Goal: Task Accomplishment & Management: Use online tool/utility

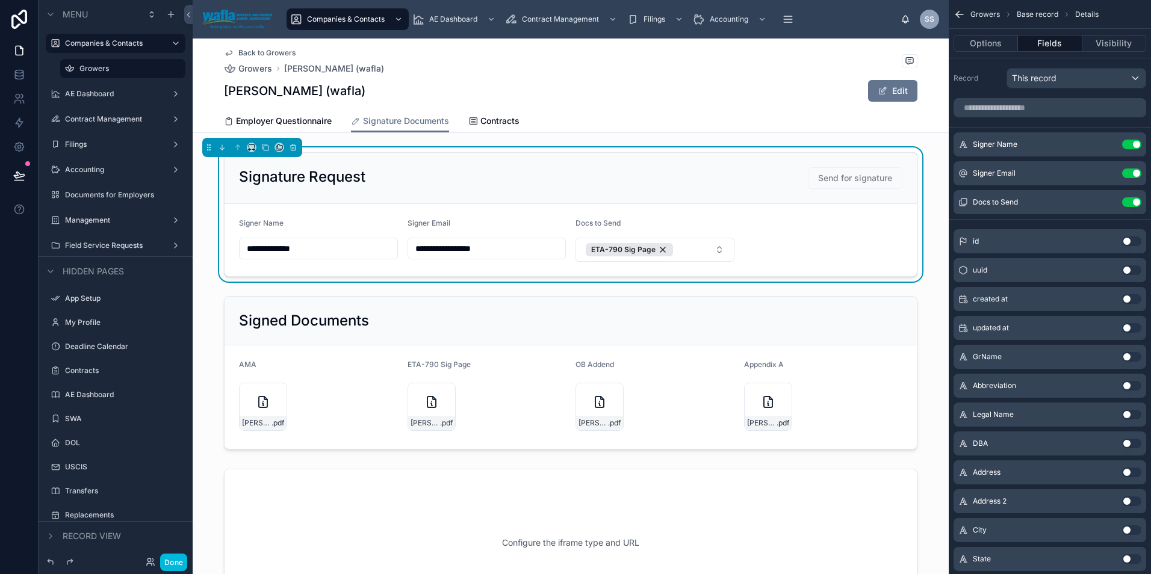
click at [168, 568] on button "Done" at bounding box center [173, 562] width 27 height 17
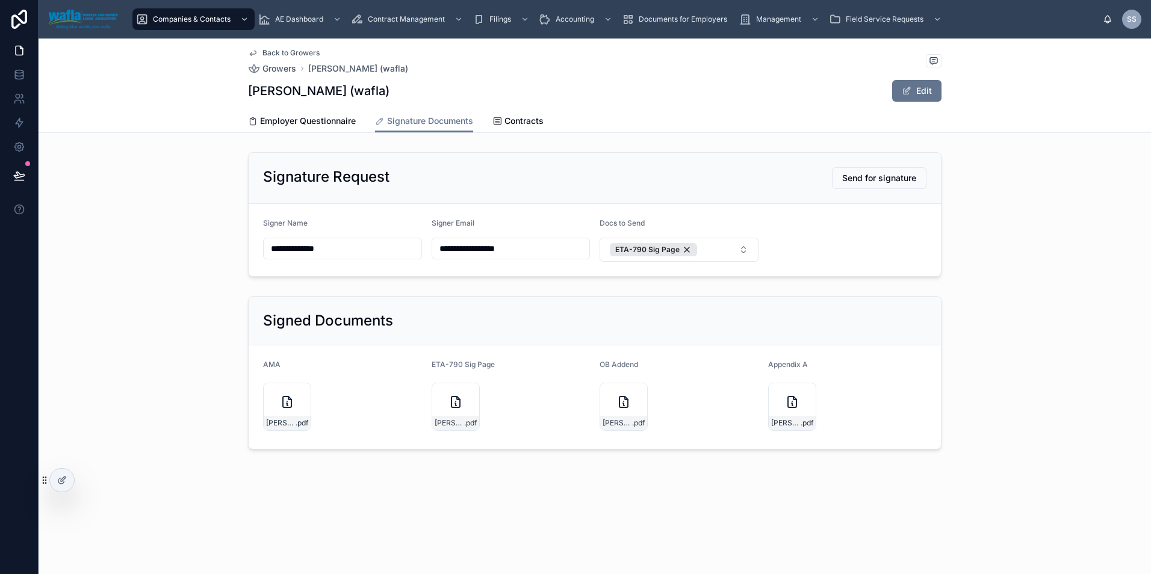
click at [881, 180] on span "Send for signature" at bounding box center [879, 178] width 74 height 12
click at [721, 253] on button "ETA-790 Sig Page" at bounding box center [679, 250] width 159 height 24
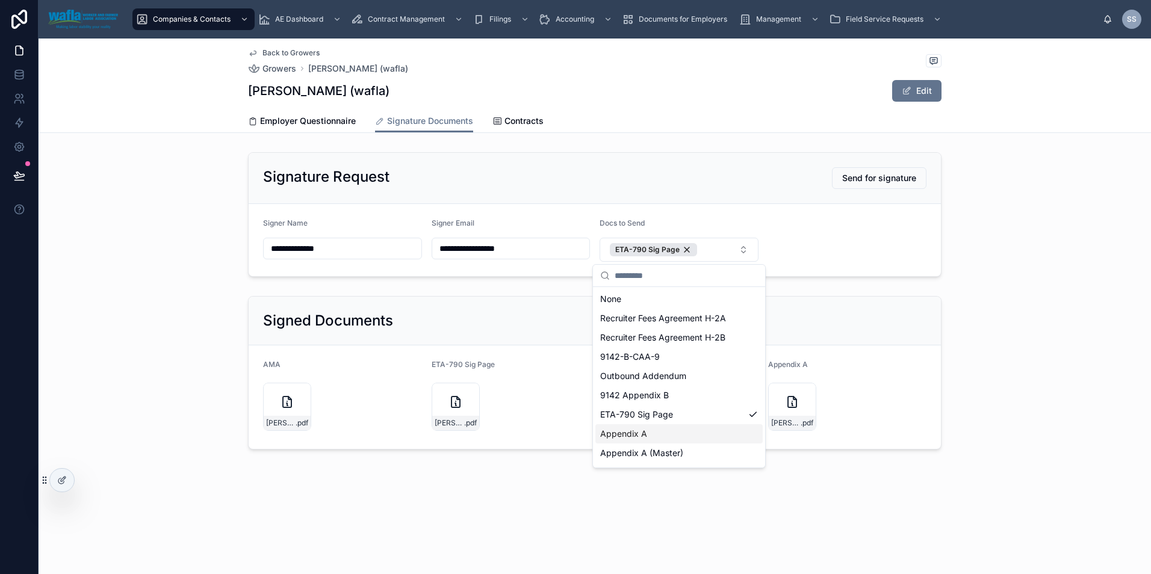
click at [681, 432] on div "Appendix A" at bounding box center [678, 433] width 167 height 19
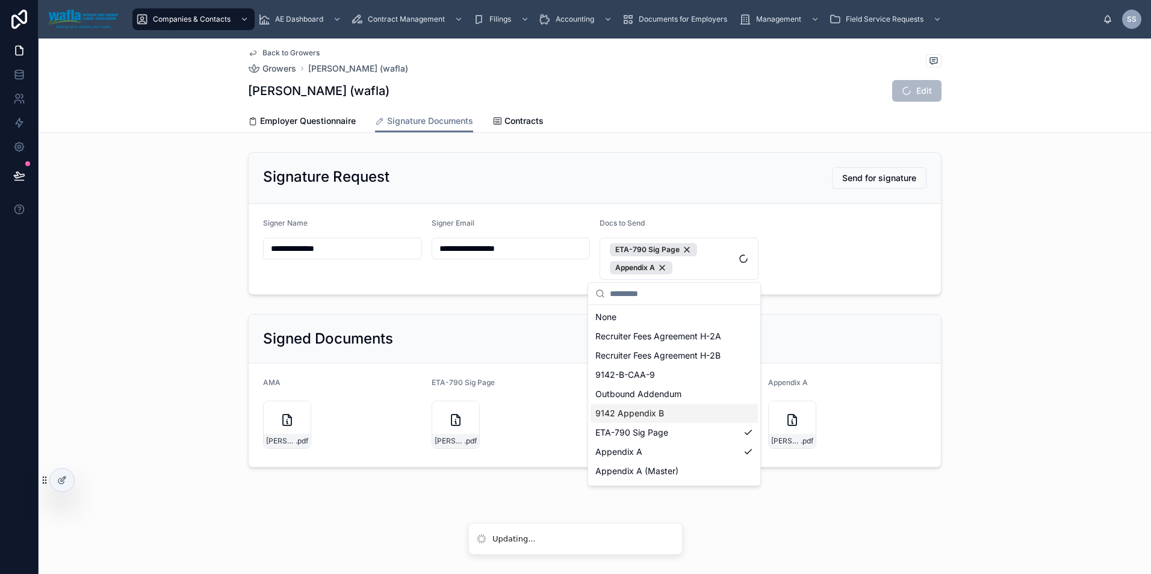
click at [1030, 290] on div "**********" at bounding box center [595, 223] width 1112 height 152
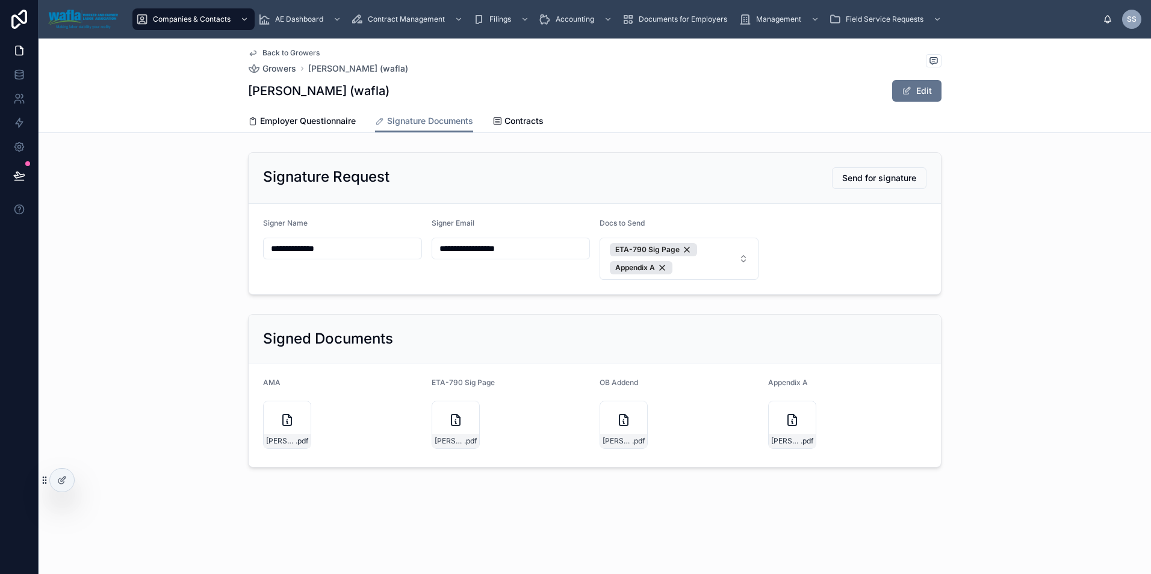
click at [860, 179] on span "Send for signature" at bounding box center [879, 178] width 74 height 12
click at [739, 257] on button "ETA-790 Sig Page Appendix A" at bounding box center [679, 259] width 159 height 42
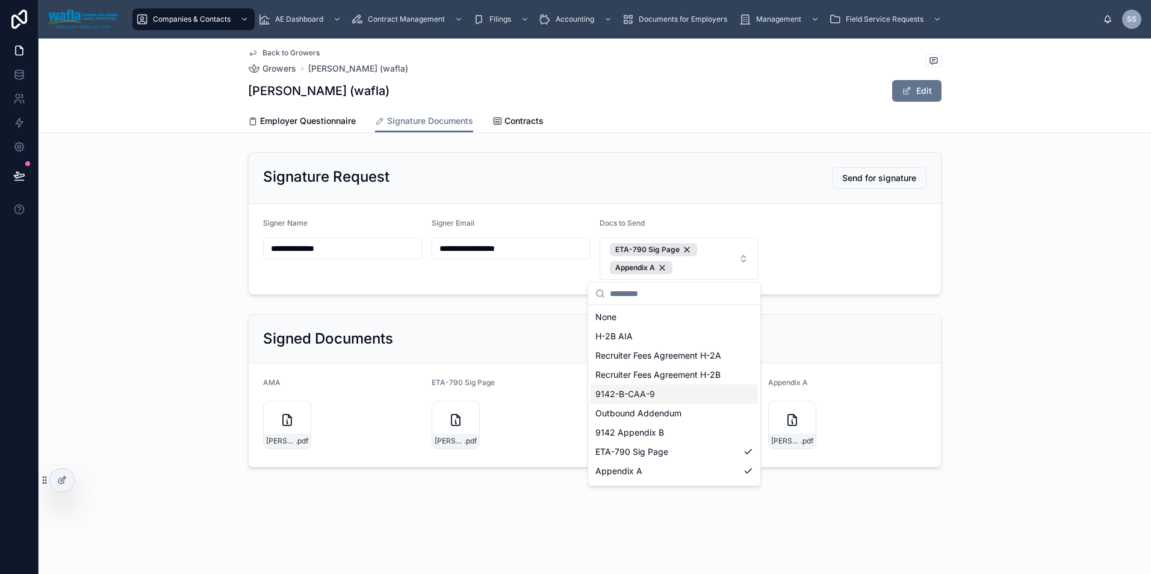
click at [726, 178] on div "Signature Request Send for signature" at bounding box center [594, 178] width 663 height 22
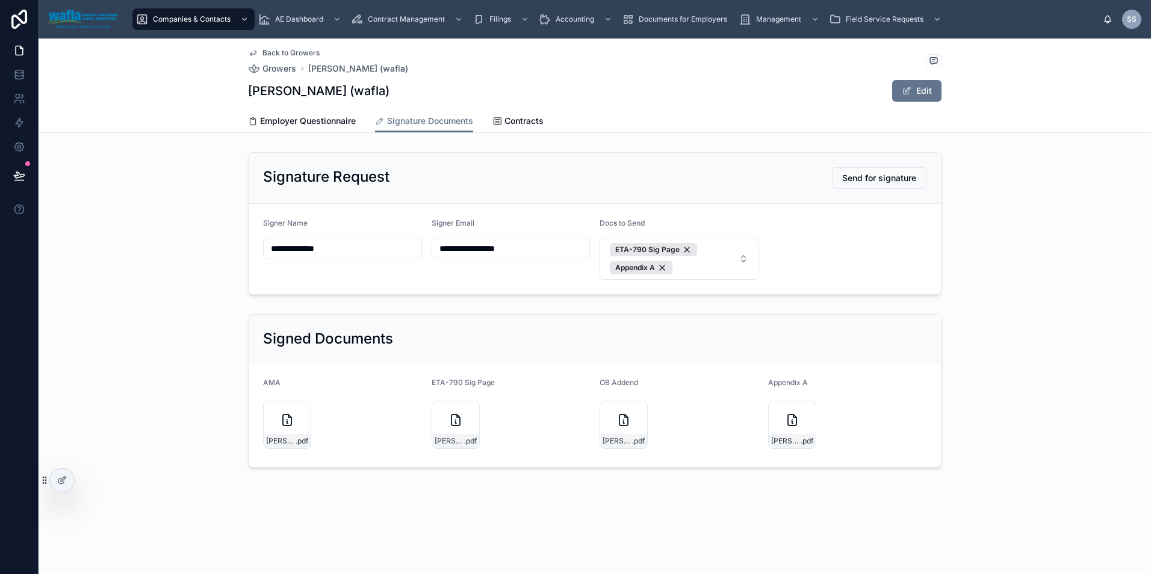
click at [890, 179] on span "Send for signature" at bounding box center [879, 178] width 74 height 12
click at [880, 182] on span "Send for signature" at bounding box center [879, 178] width 74 height 12
click at [660, 270] on div "Appendix A" at bounding box center [641, 267] width 63 height 13
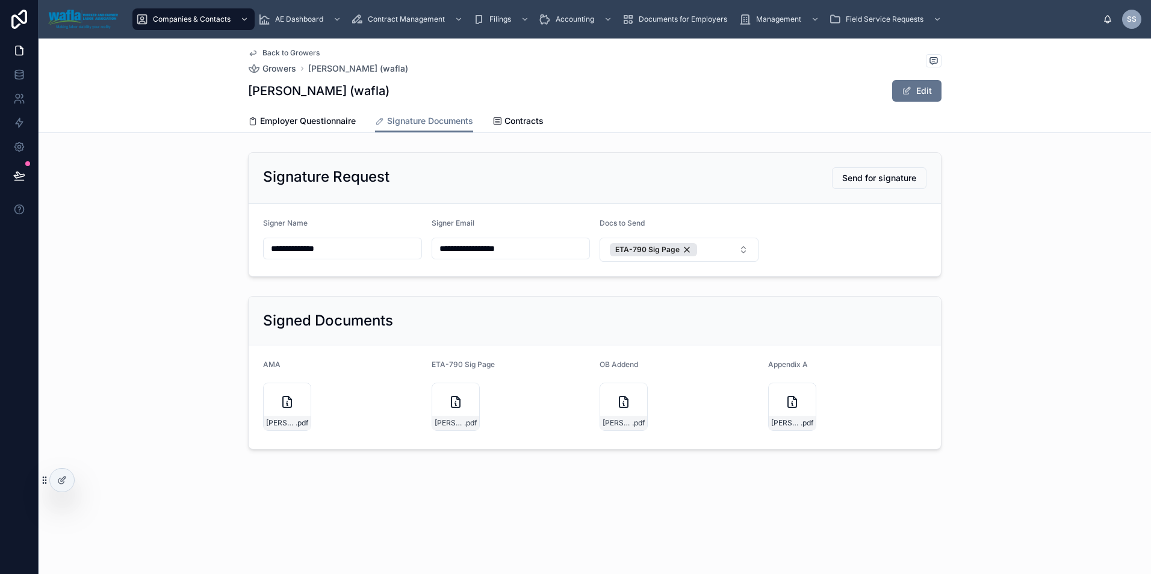
click at [884, 176] on span "Send for signature" at bounding box center [879, 178] width 74 height 12
